Goal: Task Accomplishment & Management: Manage account settings

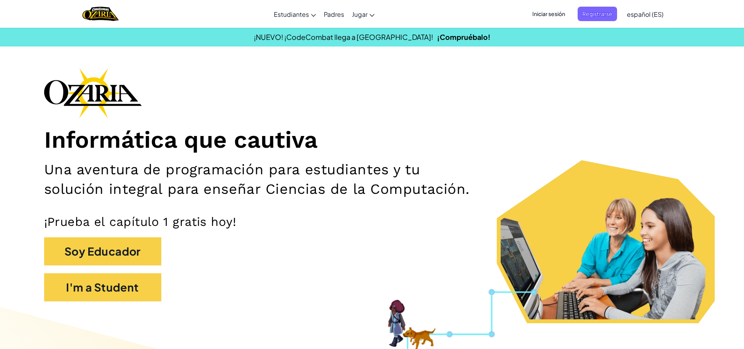
click at [540, 10] on span "Iniciar sesión" at bounding box center [549, 14] width 42 height 14
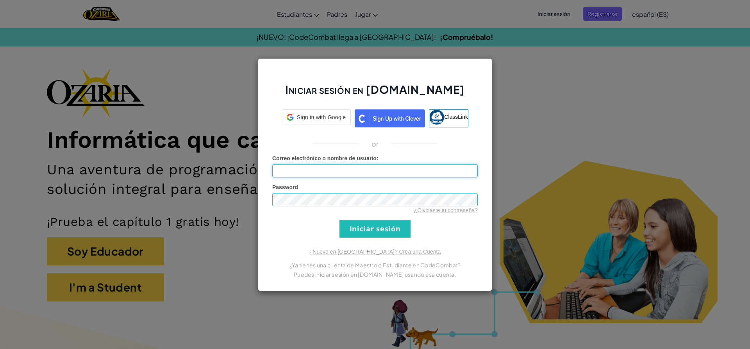
click at [349, 175] on input "Correo electrónico o nombre de usuario :" at bounding box center [375, 170] width 206 height 13
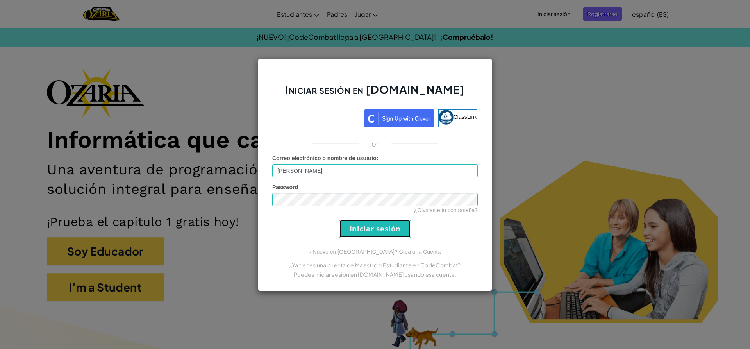
click at [351, 221] on input "Iniciar sesión" at bounding box center [375, 229] width 71 height 18
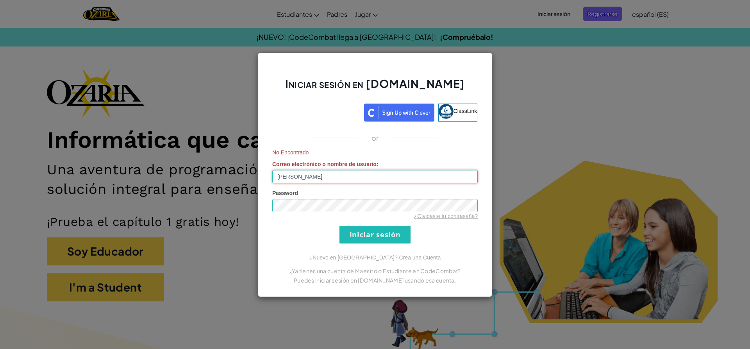
click at [337, 178] on input "[PERSON_NAME]" at bounding box center [375, 176] width 206 height 13
click at [326, 175] on input "[PERSON_NAME]" at bounding box center [375, 176] width 206 height 13
click at [367, 174] on input "[PERSON_NAME]" at bounding box center [375, 176] width 206 height 13
click at [324, 176] on input "[PERSON_NAME]" at bounding box center [375, 176] width 206 height 13
click at [340, 226] on input "Iniciar sesión" at bounding box center [375, 235] width 71 height 18
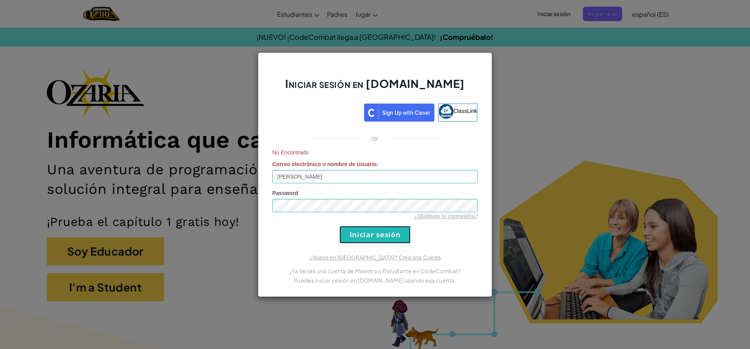
click at [357, 240] on input "Iniciar sesión" at bounding box center [375, 235] width 71 height 18
click at [357, 177] on input "[PERSON_NAME]" at bounding box center [375, 176] width 206 height 13
click at [355, 231] on input "Iniciar sesión" at bounding box center [375, 235] width 71 height 18
click at [336, 177] on input "[PERSON_NAME]" at bounding box center [375, 176] width 206 height 13
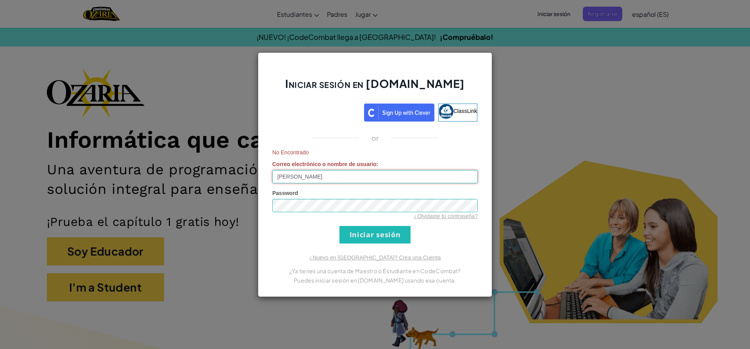
click at [336, 177] on input "[PERSON_NAME]" at bounding box center [375, 176] width 206 height 13
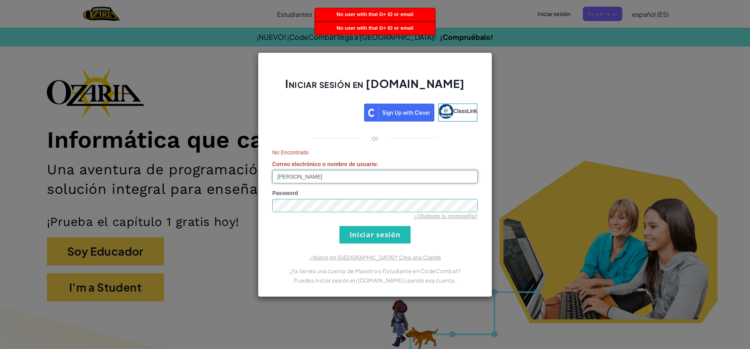
click at [314, 176] on input "[PERSON_NAME]" at bounding box center [375, 176] width 206 height 13
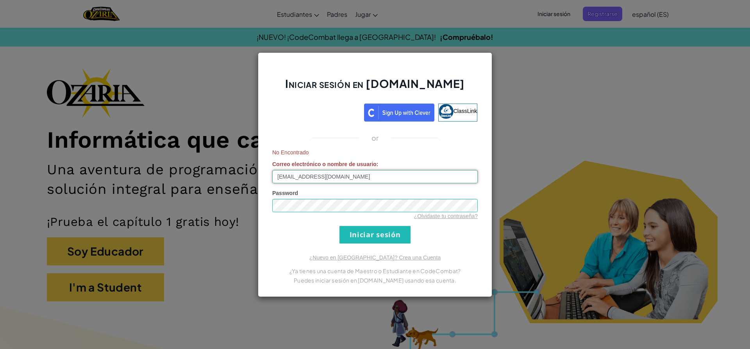
type input "[EMAIL_ADDRESS][DOMAIN_NAME]"
click at [340, 226] on input "Iniciar sesión" at bounding box center [375, 235] width 71 height 18
